Goal: Task Accomplishment & Management: Manage account settings

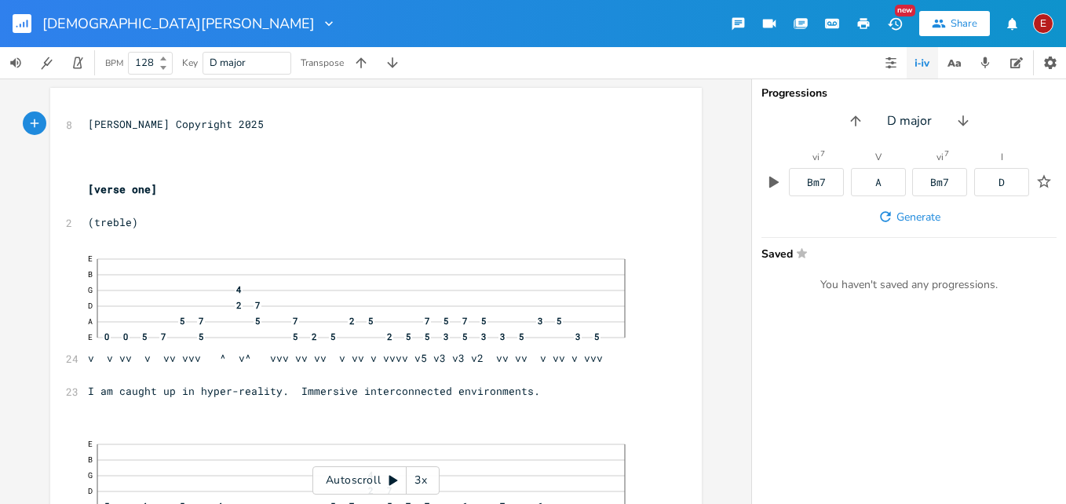
click at [416, 476] on div "3x" at bounding box center [421, 480] width 28 height 28
click at [416, 476] on div "4x" at bounding box center [421, 480] width 28 height 28
click at [388, 481] on icon at bounding box center [393, 480] width 13 height 13
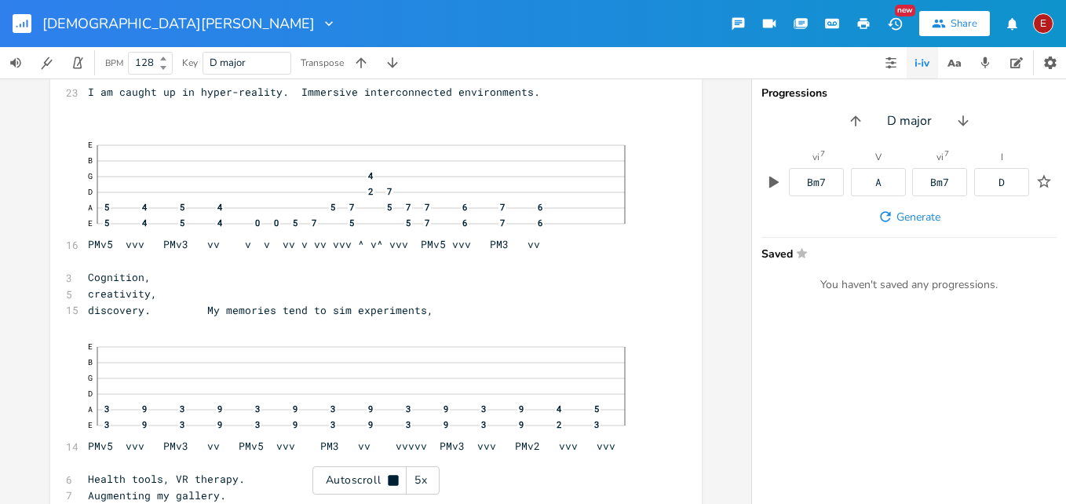
click at [388, 481] on icon at bounding box center [393, 480] width 13 height 13
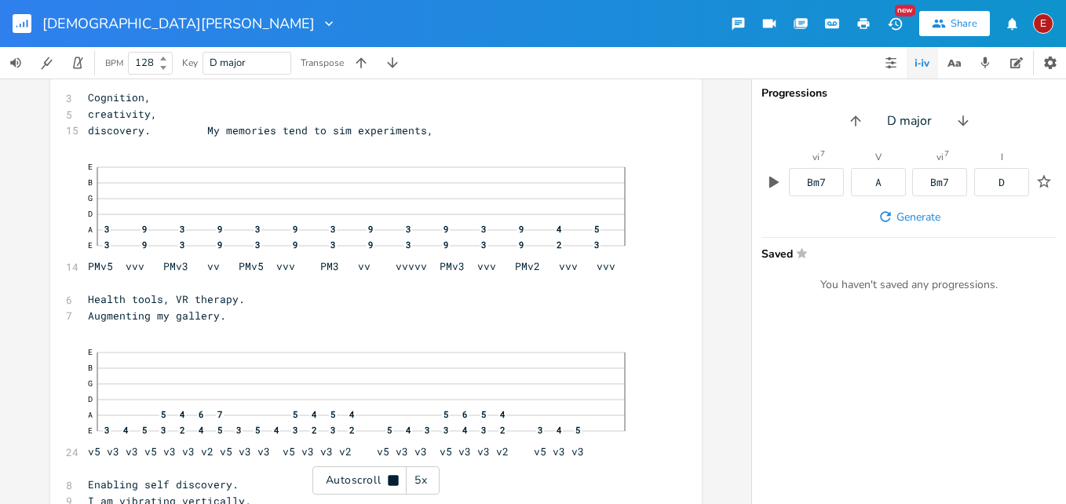
click at [388, 481] on icon at bounding box center [393, 480] width 13 height 13
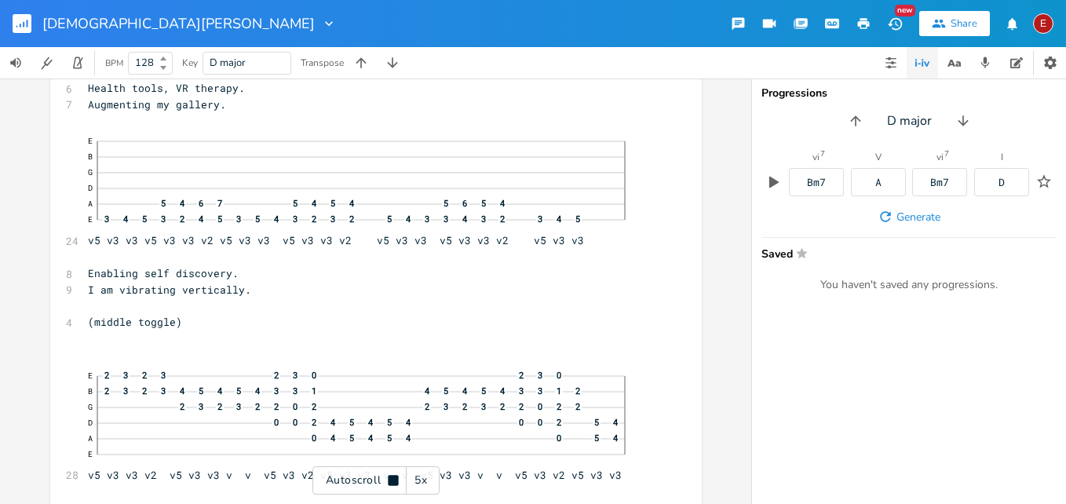
click at [388, 481] on icon at bounding box center [393, 480] width 13 height 13
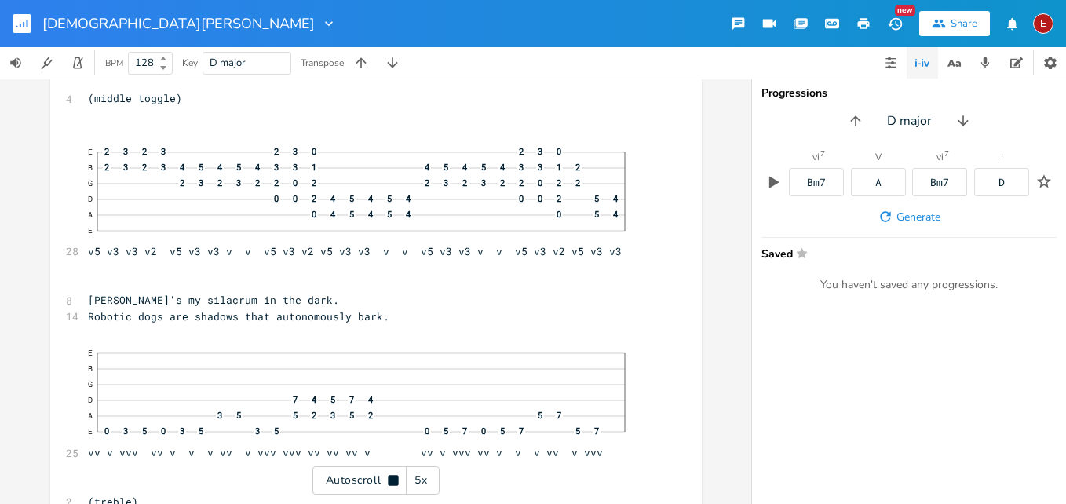
scroll to position [916, 0]
click at [388, 481] on icon at bounding box center [393, 480] width 13 height 13
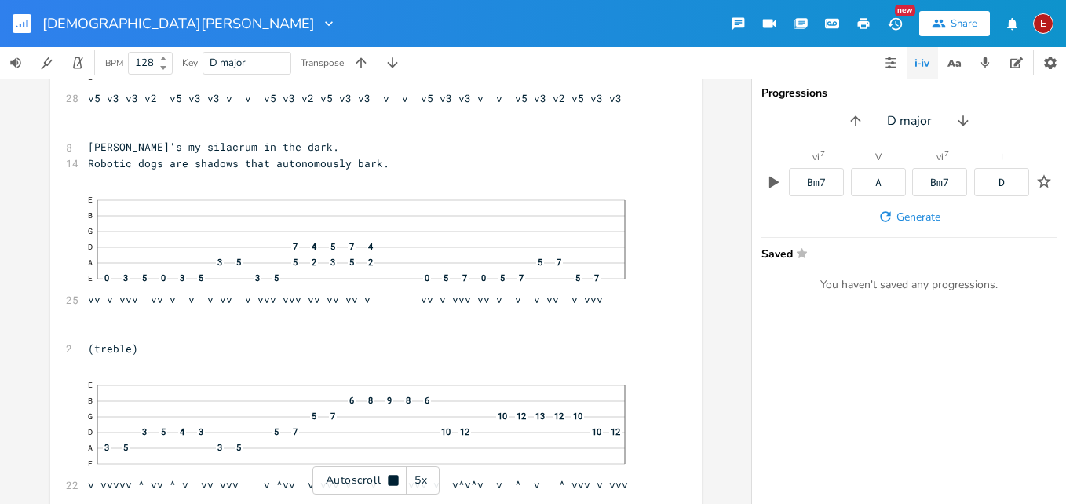
click at [388, 481] on icon at bounding box center [393, 480] width 13 height 13
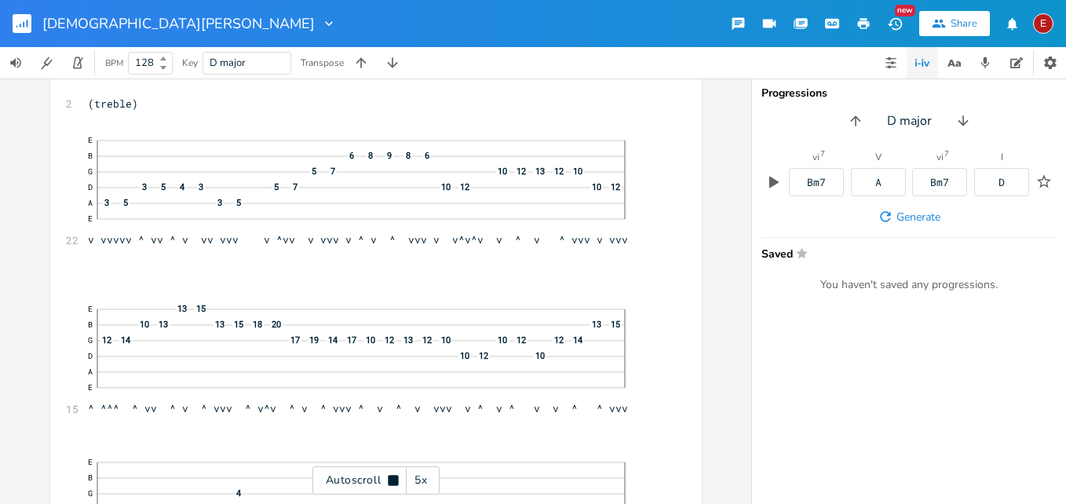
click at [388, 481] on icon at bounding box center [393, 480] width 13 height 13
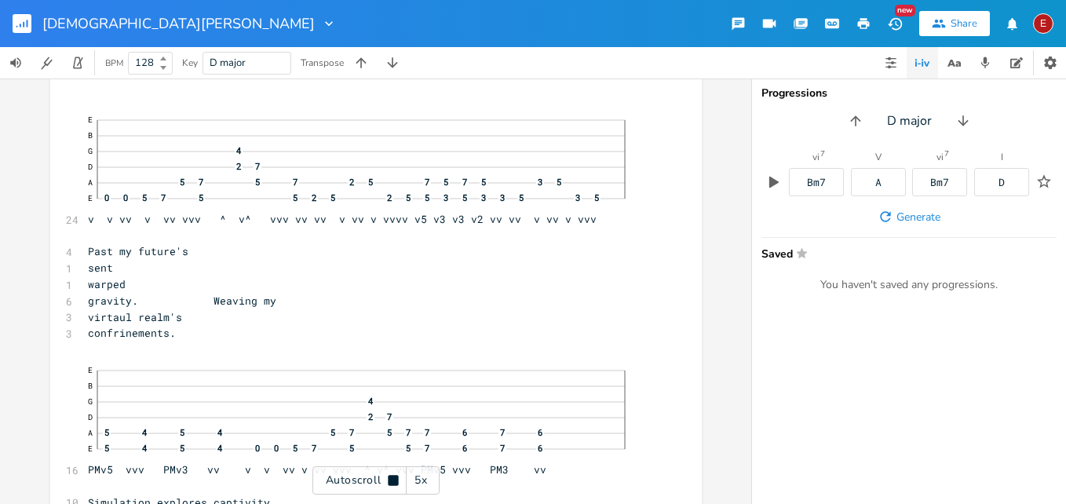
scroll to position [1657, 0]
click at [388, 481] on icon at bounding box center [393, 480] width 13 height 13
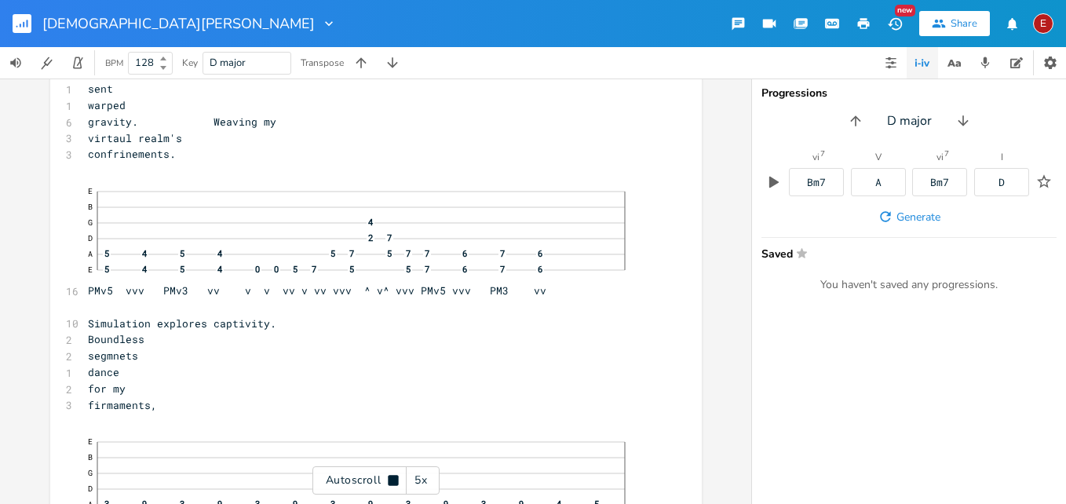
scroll to position [1836, 0]
click at [388, 481] on icon at bounding box center [393, 480] width 13 height 13
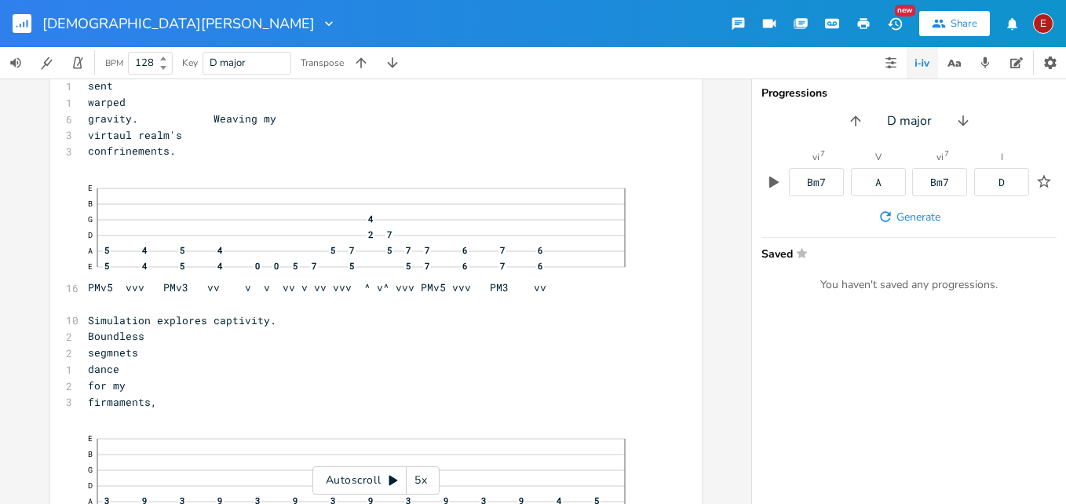
click at [388, 481] on icon at bounding box center [393, 480] width 13 height 13
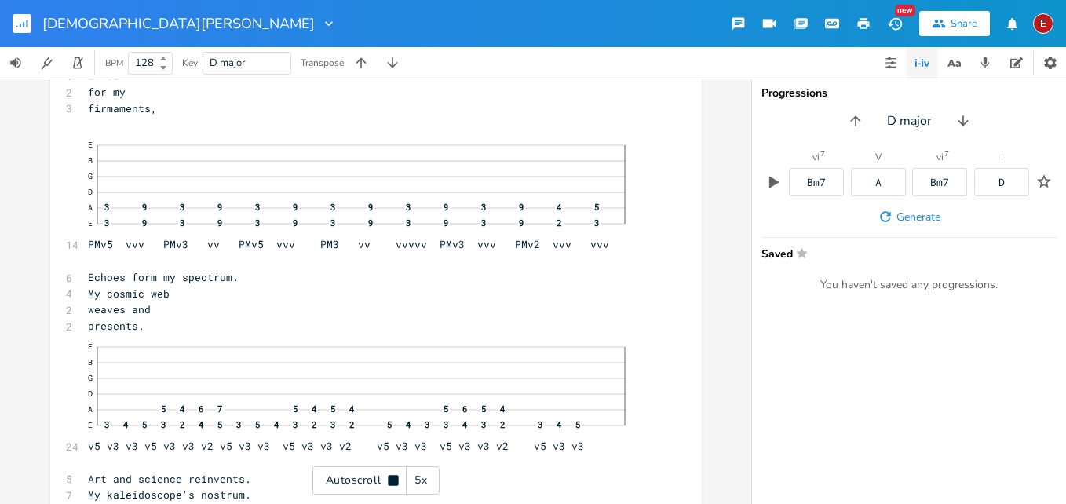
click at [388, 481] on icon at bounding box center [393, 480] width 13 height 13
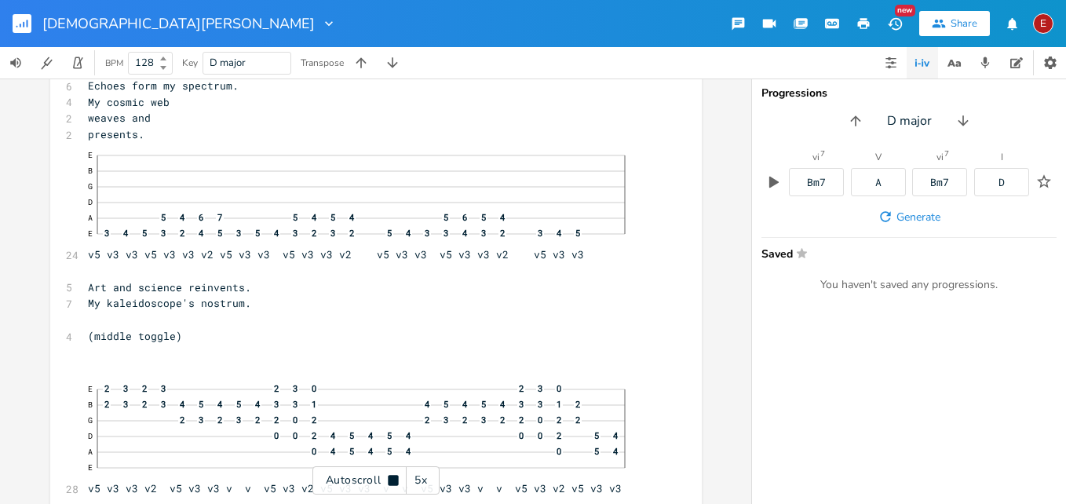
click at [388, 481] on icon at bounding box center [393, 480] width 13 height 13
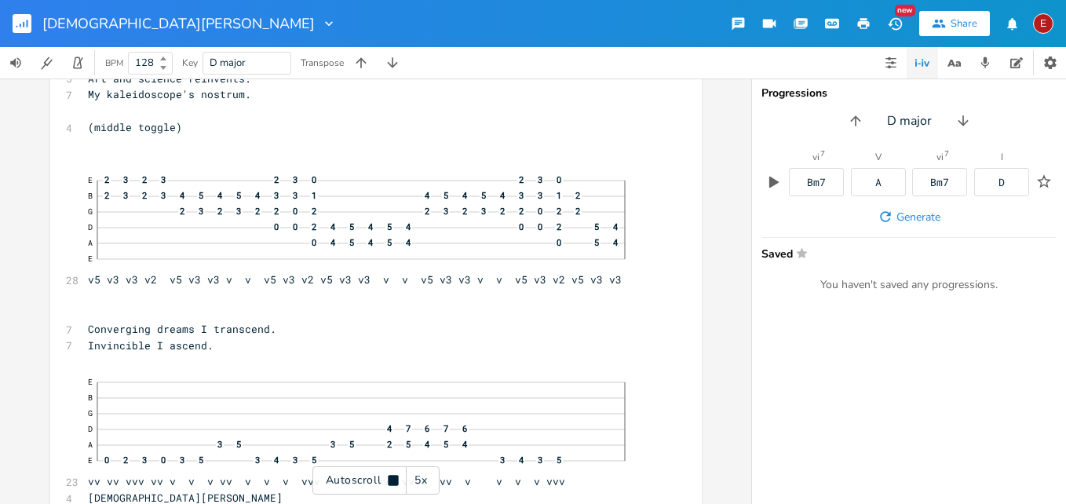
click at [388, 481] on icon at bounding box center [393, 480] width 13 height 13
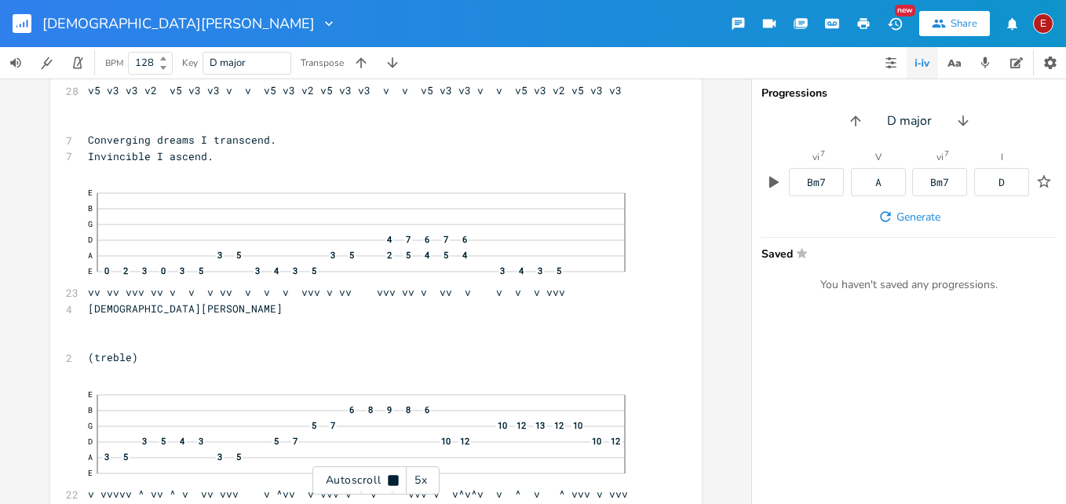
click at [388, 481] on icon at bounding box center [393, 480] width 13 height 13
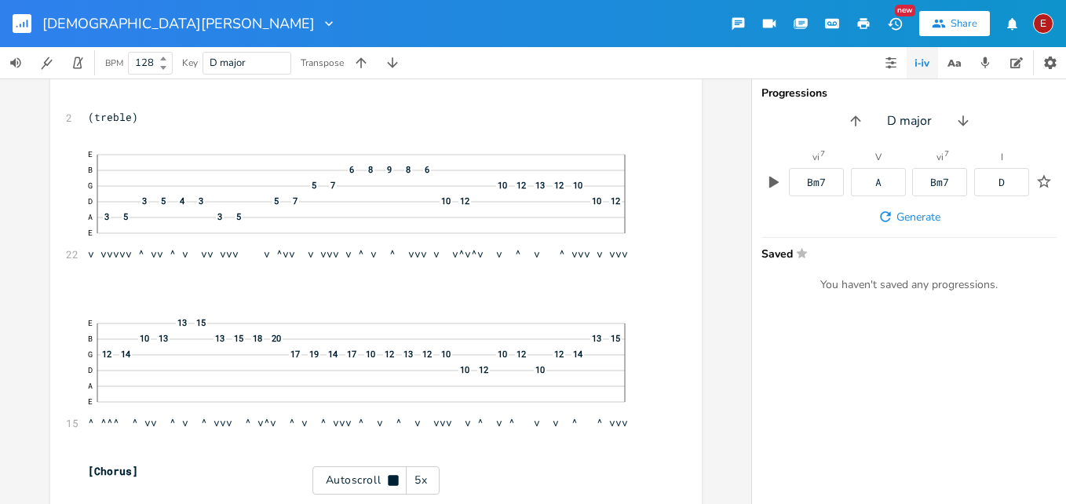
click at [388, 481] on icon at bounding box center [393, 480] width 13 height 13
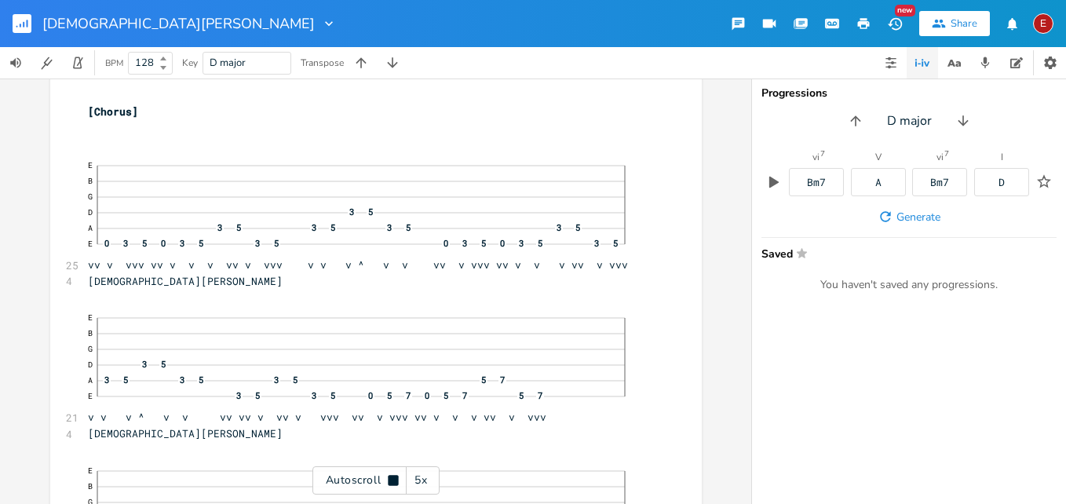
scroll to position [3323, 0]
click at [388, 481] on icon at bounding box center [393, 480] width 13 height 13
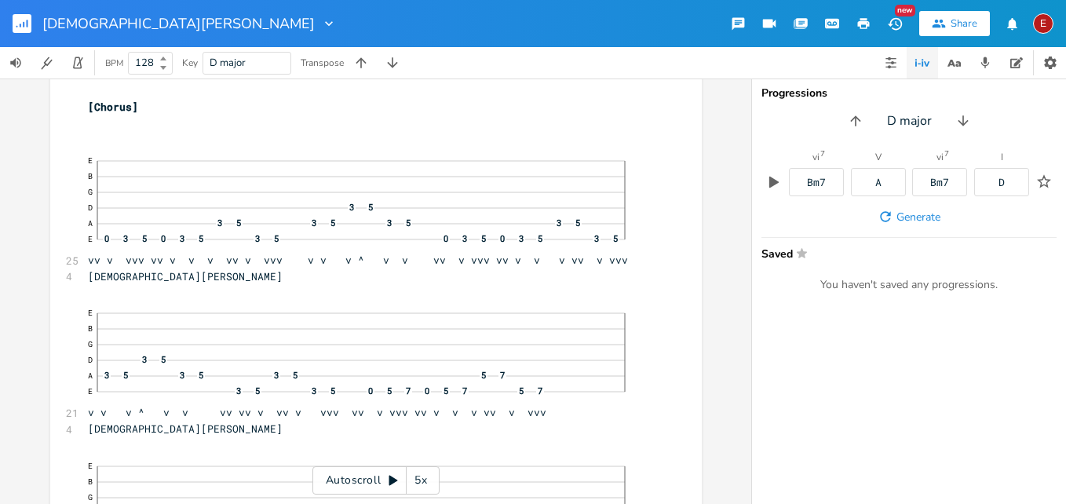
click at [388, 481] on icon at bounding box center [393, 480] width 13 height 13
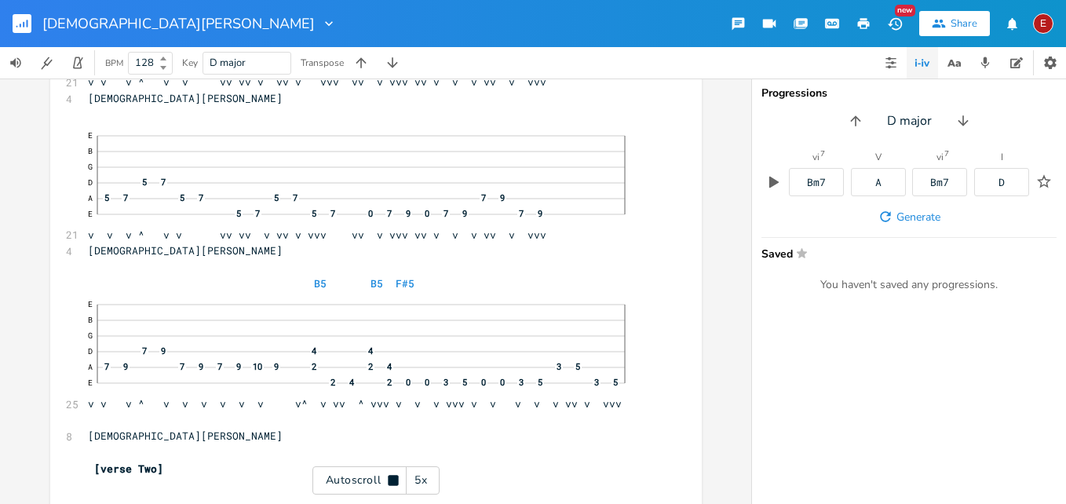
click at [388, 481] on icon at bounding box center [393, 480] width 13 height 13
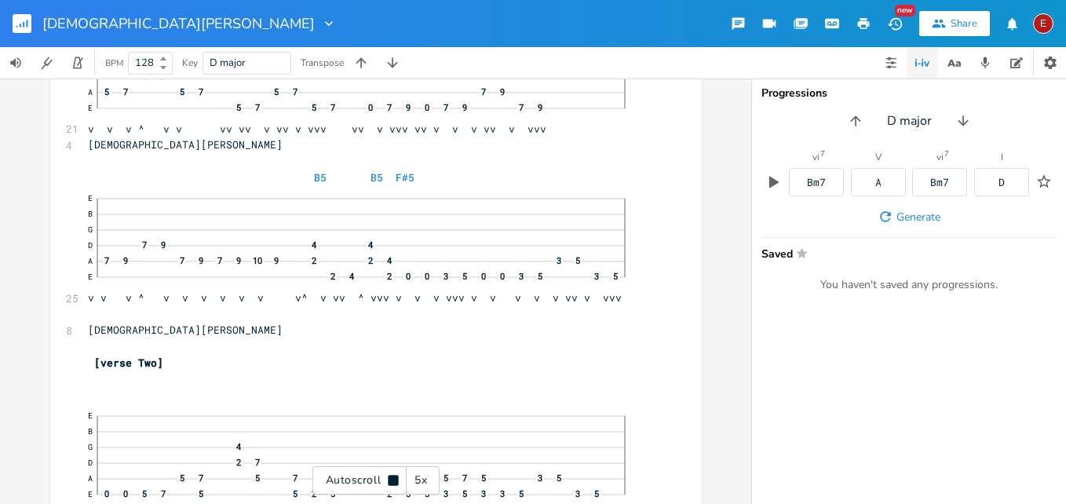
click at [388, 481] on icon at bounding box center [393, 480] width 13 height 13
click at [1044, 22] on div "E" at bounding box center [1043, 23] width 20 height 20
click at [960, 128] on li "Sign Out" at bounding box center [1000, 135] width 126 height 27
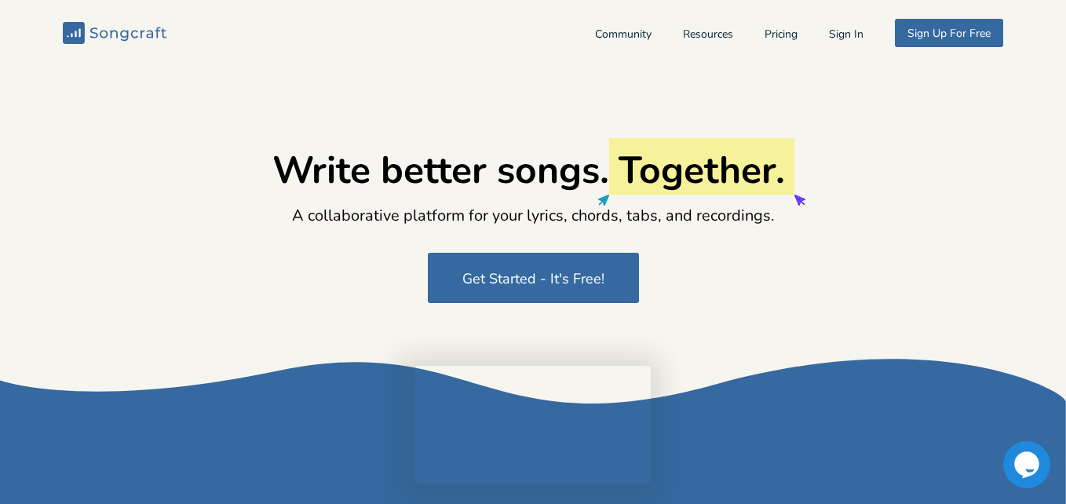
type input "[EMAIL_ADDRESS][DOMAIN_NAME]"
